Goal: Task Accomplishment & Management: Use online tool/utility

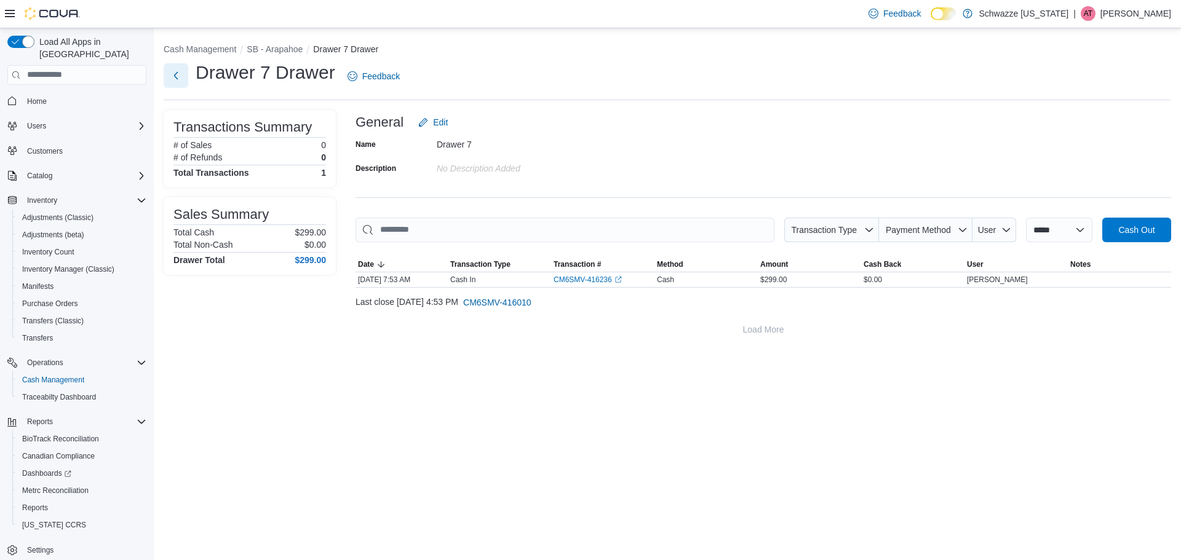
click at [173, 77] on button "Next" at bounding box center [176, 75] width 25 height 25
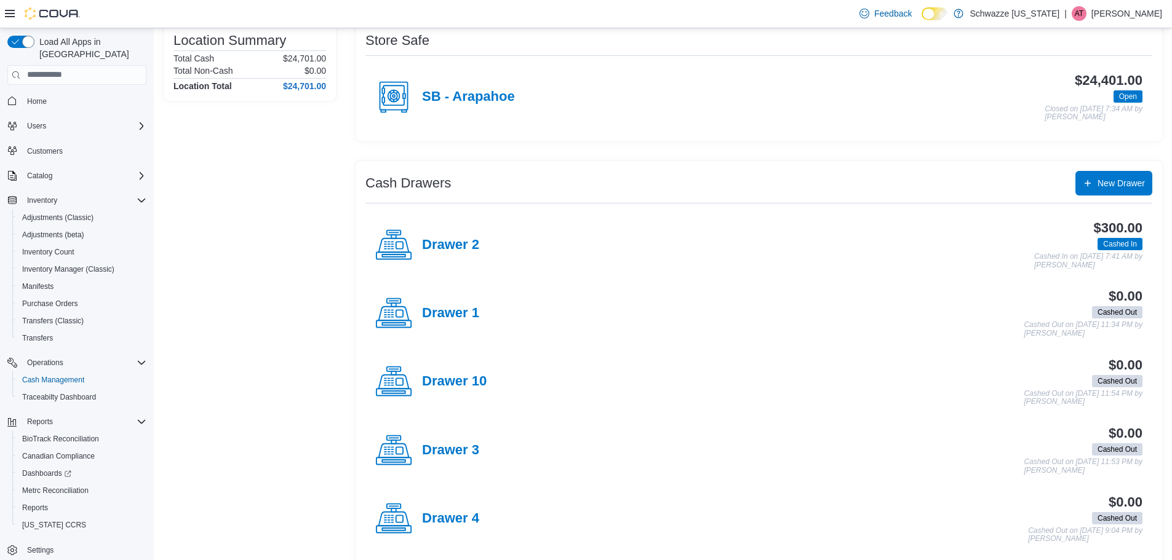
scroll to position [185, 0]
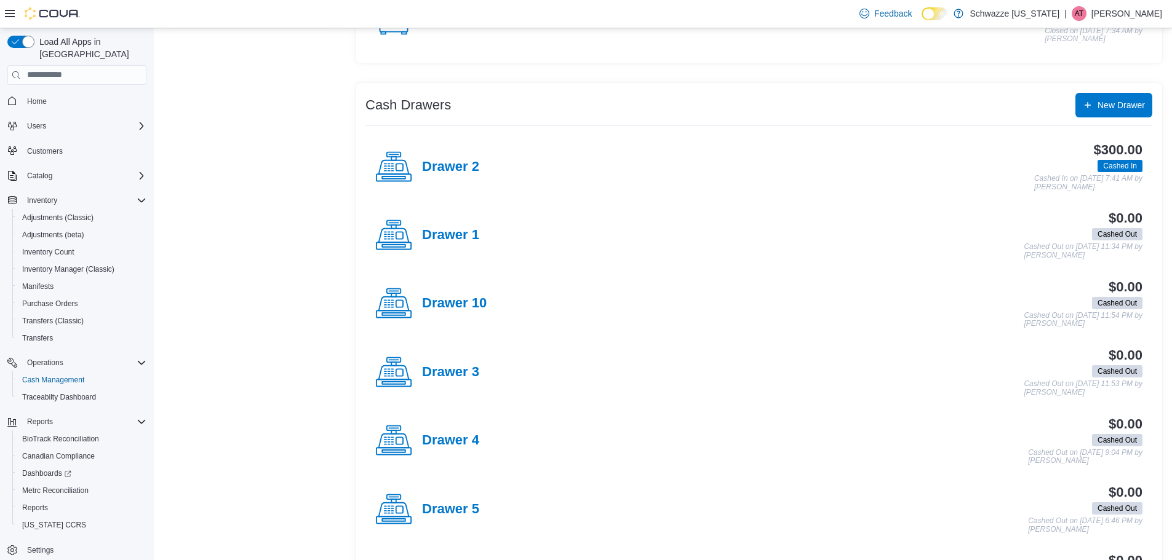
click at [473, 360] on div "Drawer 3" at bounding box center [427, 372] width 104 height 37
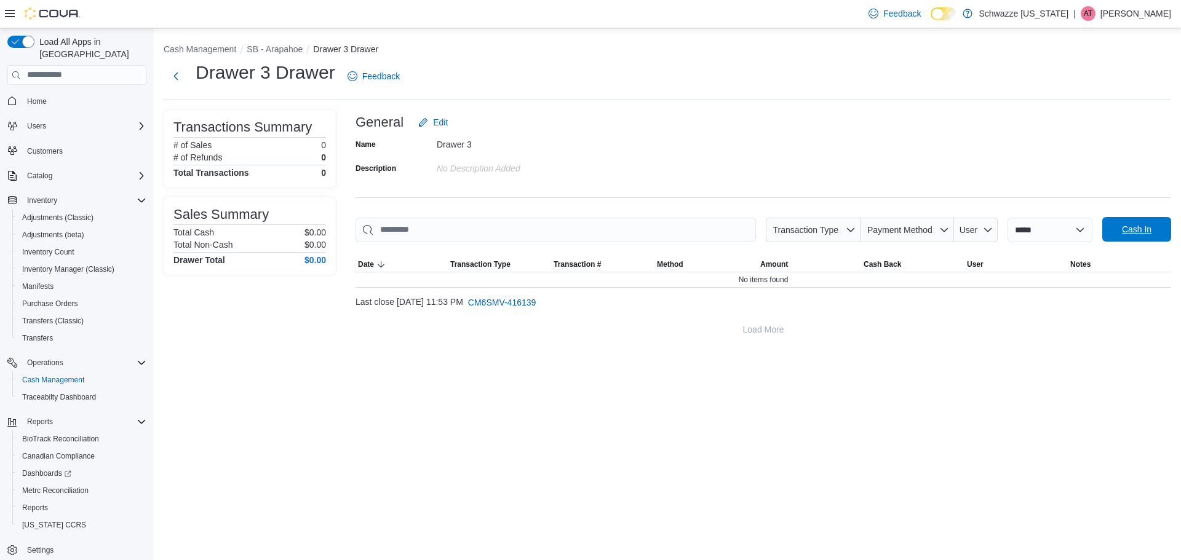
click at [1152, 231] on span "Cash In" at bounding box center [1137, 229] width 54 height 25
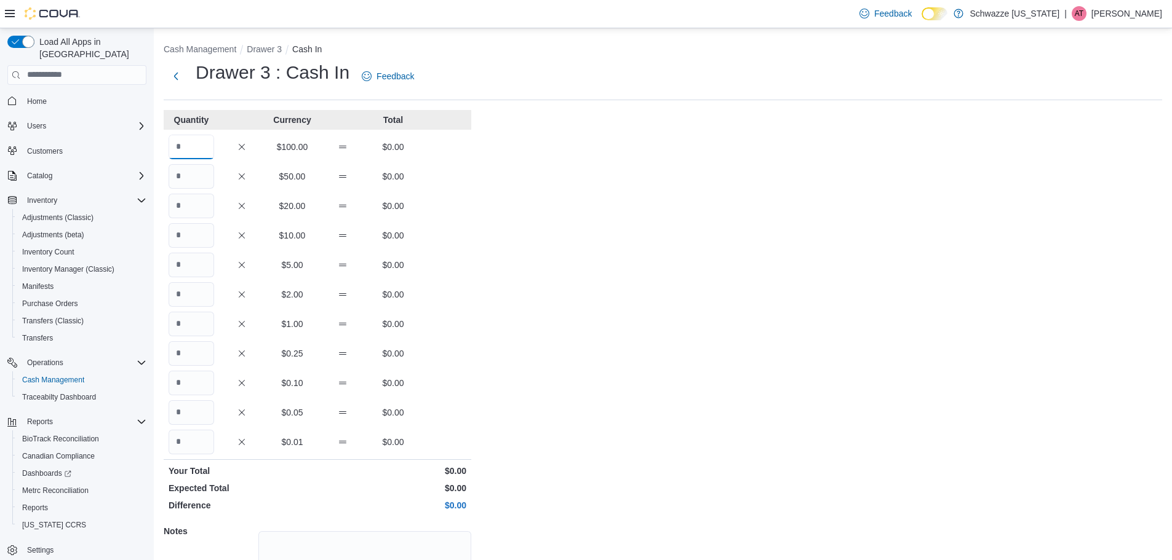
click at [198, 146] on input "Quantity" at bounding box center [192, 147] width 46 height 25
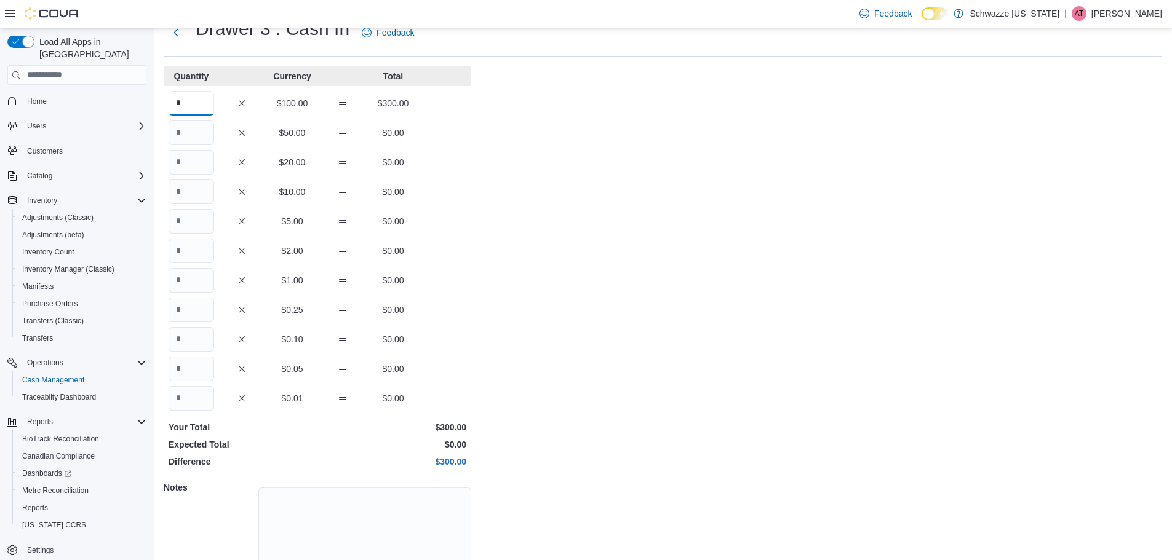
scroll to position [109, 0]
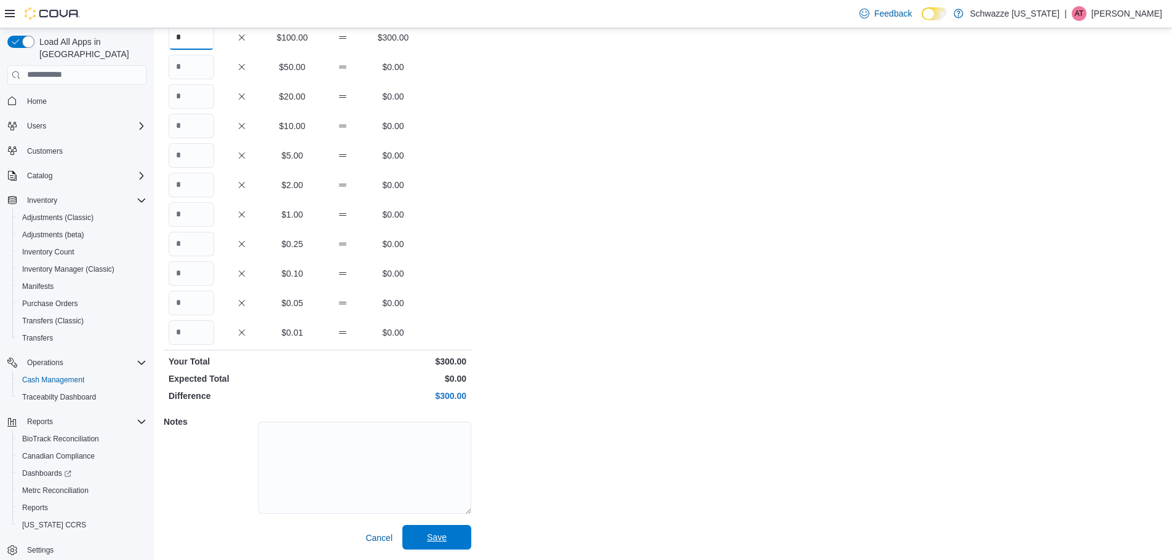
type input "*"
click at [445, 536] on span "Save" at bounding box center [437, 537] width 20 height 12
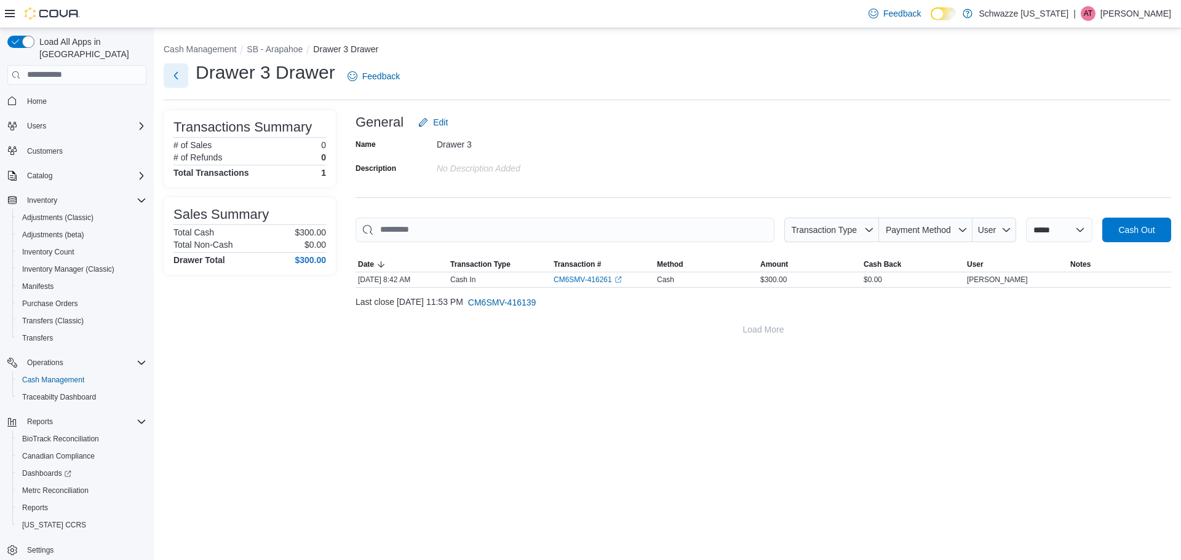
click at [183, 79] on button "Next" at bounding box center [176, 75] width 25 height 25
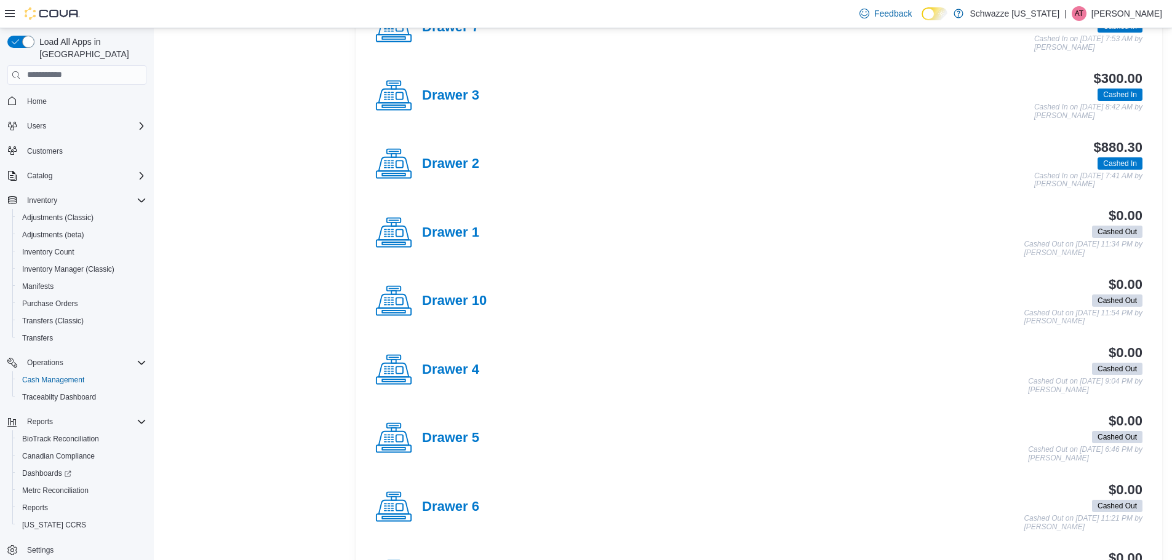
scroll to position [431, 0]
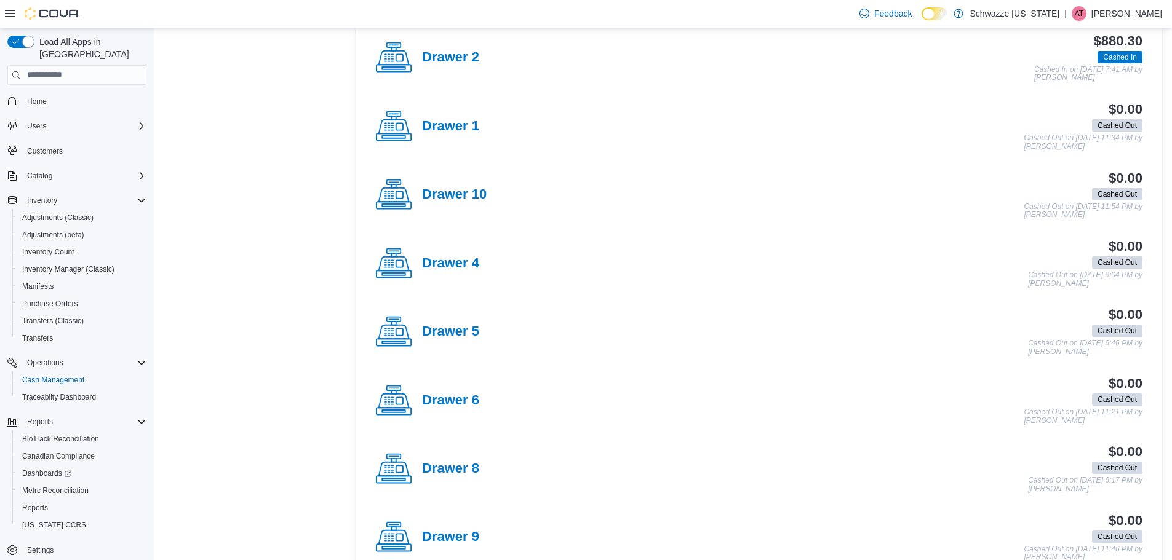
click at [472, 206] on div "Drawer 10" at bounding box center [430, 195] width 111 height 37
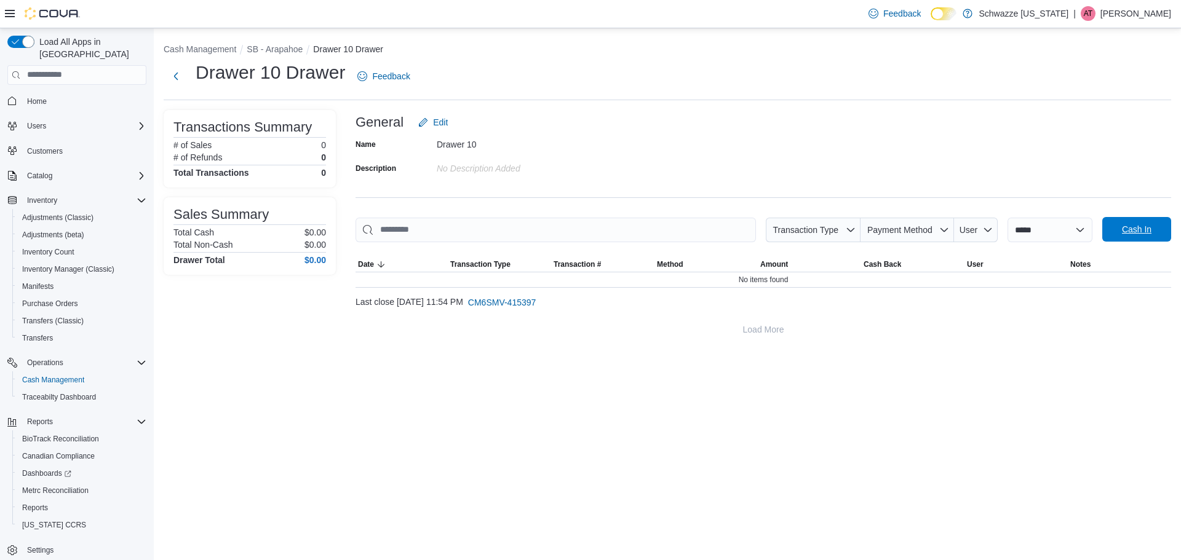
click at [1150, 239] on span "Cash In" at bounding box center [1137, 229] width 54 height 25
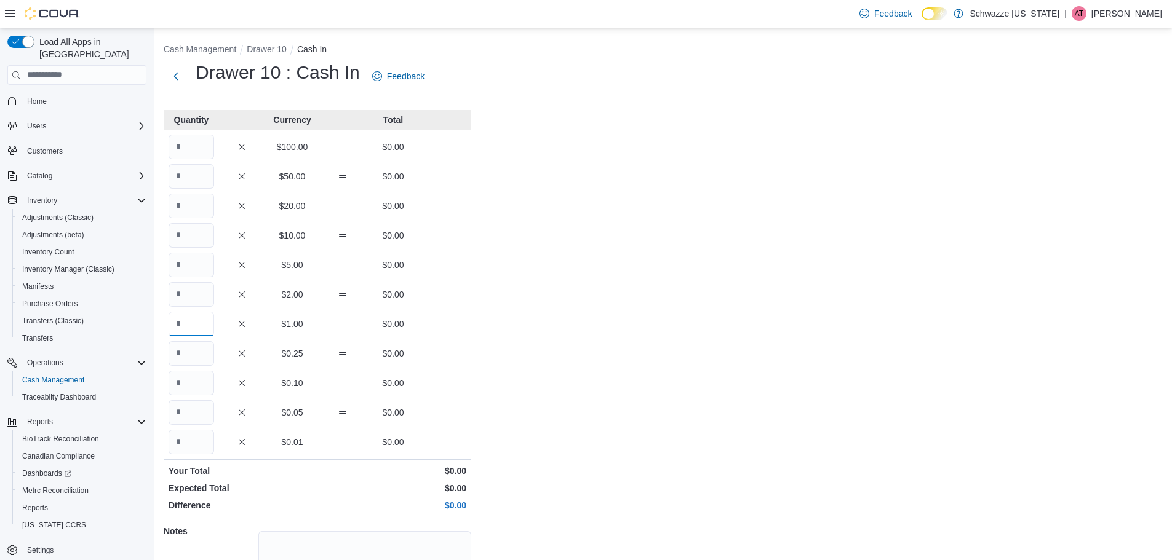
click at [212, 322] on input "Quantity" at bounding box center [192, 324] width 46 height 25
type input "***"
click at [202, 432] on input "Quantity" at bounding box center [192, 442] width 46 height 25
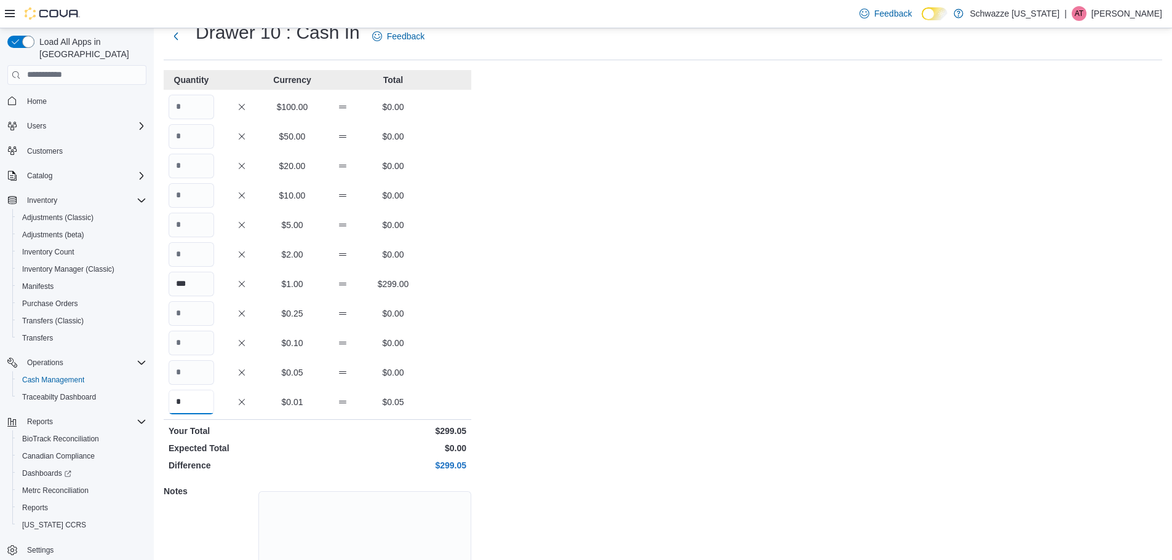
scroll to position [109, 0]
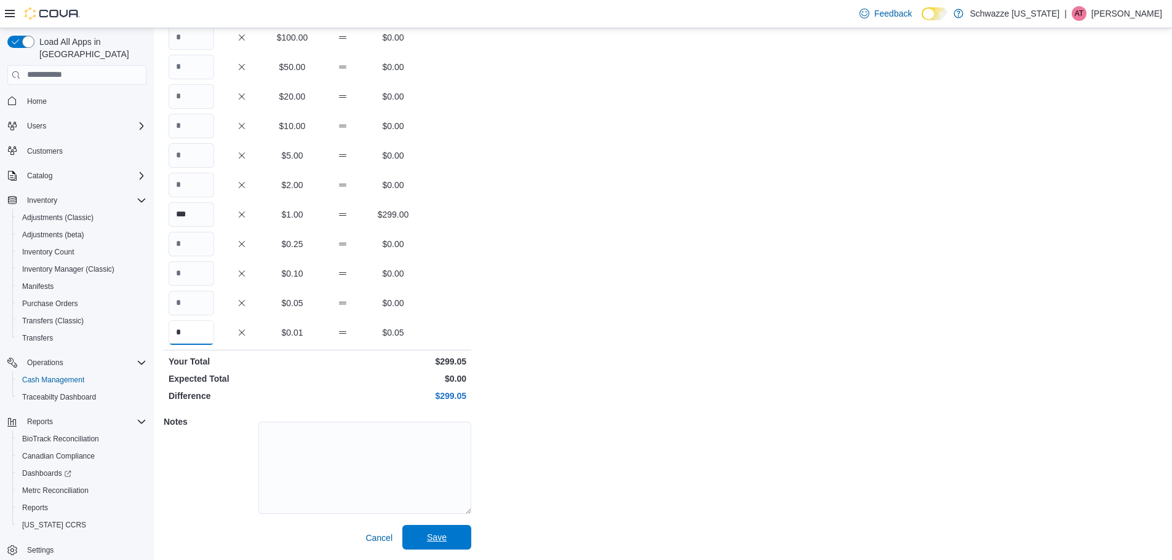
type input "*"
click at [434, 541] on span "Save" at bounding box center [437, 537] width 20 height 12
